Goal: Find specific page/section: Find specific page/section

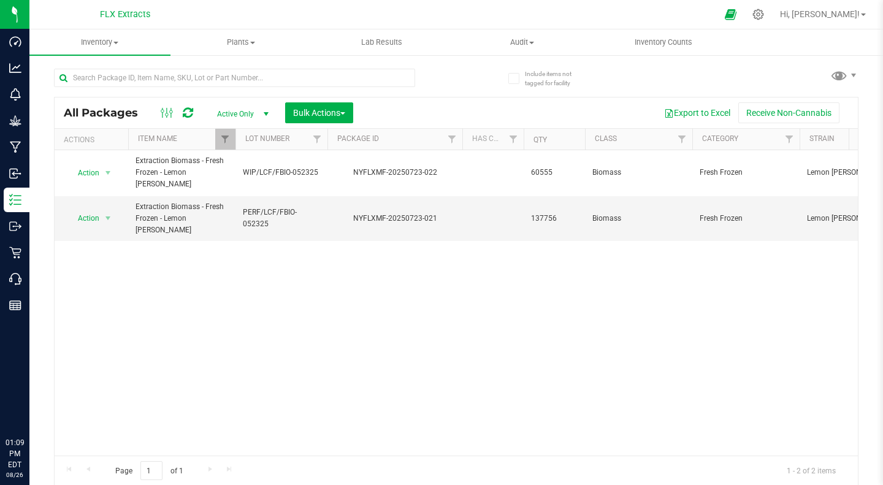
click at [233, 140] on div at bounding box center [236, 139] width 6 height 21
click at [231, 140] on link "Filter" at bounding box center [225, 139] width 20 height 21
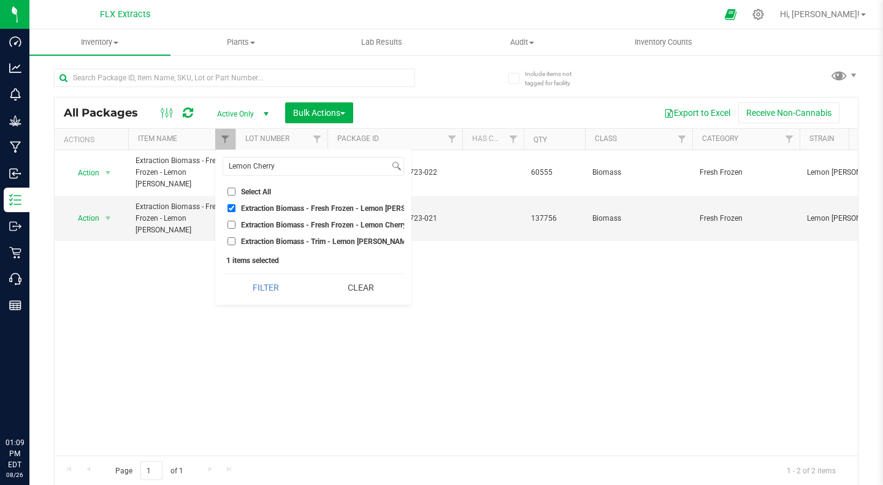
click at [229, 210] on input "Extraction Biomass - Fresh Frozen - Lemon [PERSON_NAME]" at bounding box center [231, 208] width 8 height 8
checkbox input "false"
drag, startPoint x: 284, startPoint y: 167, endPoint x: 216, endPoint y: 168, distance: 67.4
click at [216, 168] on div "Lemon Cherry Select All 70% Propane / 30% Butane Biomass - Flower - Banjorine B…" at bounding box center [313, 227] width 196 height 155
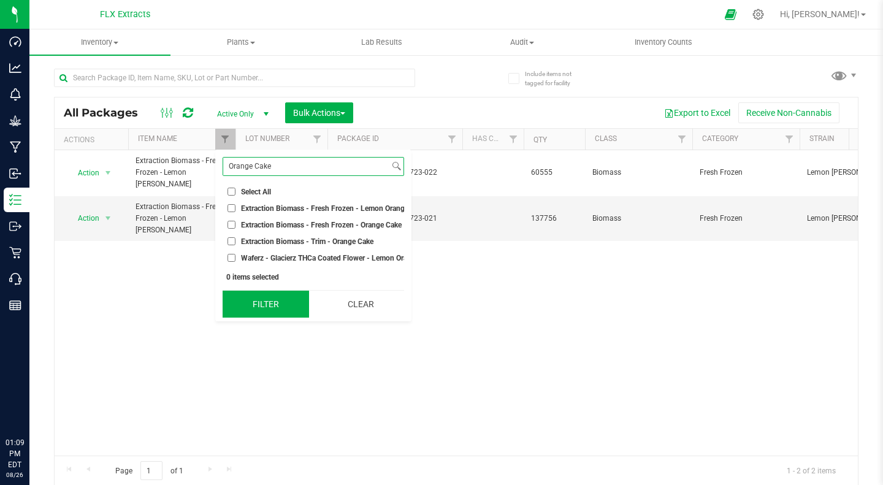
type input "Orange Cake"
click at [272, 315] on button "Filter" at bounding box center [266, 304] width 86 height 27
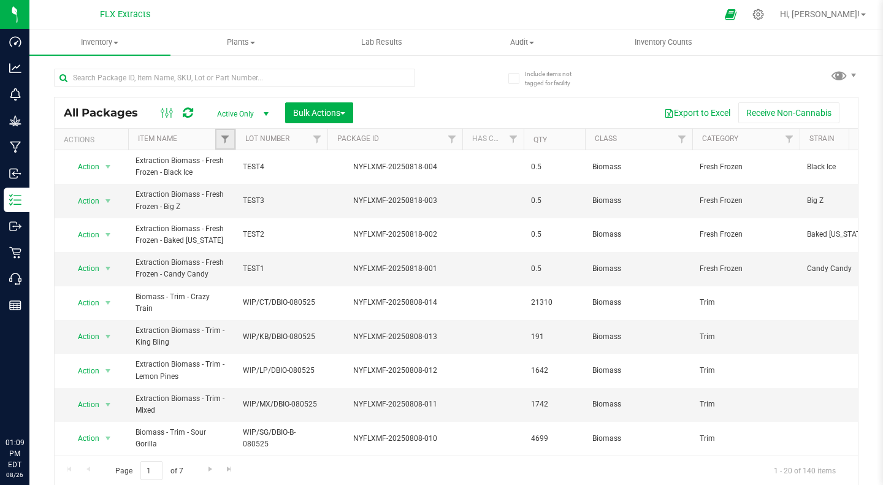
click at [227, 134] on link "Filter" at bounding box center [225, 139] width 20 height 21
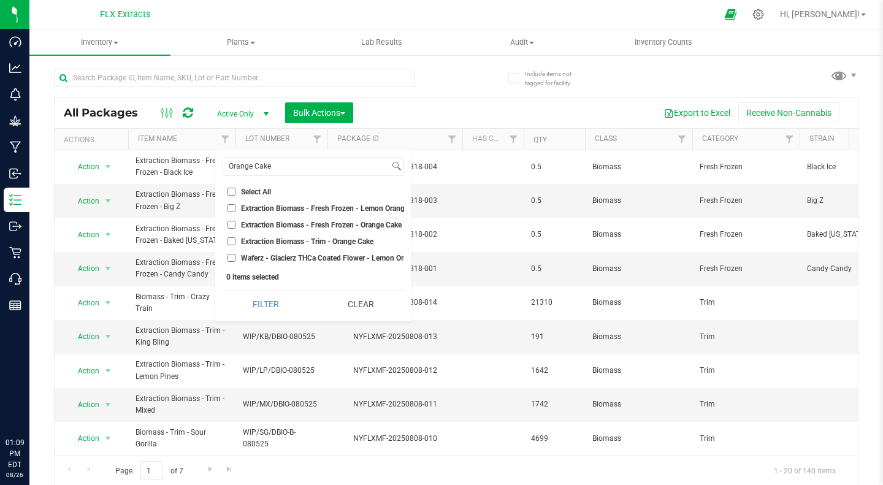
click at [233, 224] on input "Extraction Biomass - Fresh Frozen - Orange Cake" at bounding box center [231, 225] width 8 height 8
checkbox input "true"
click at [261, 314] on button "Filter" at bounding box center [266, 304] width 86 height 27
